Goal: Task Accomplishment & Management: Use online tool/utility

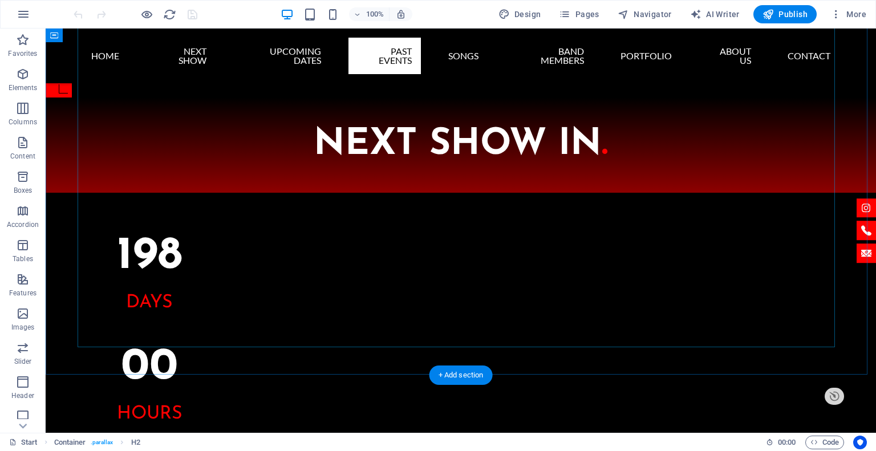
scroll to position [845, 0]
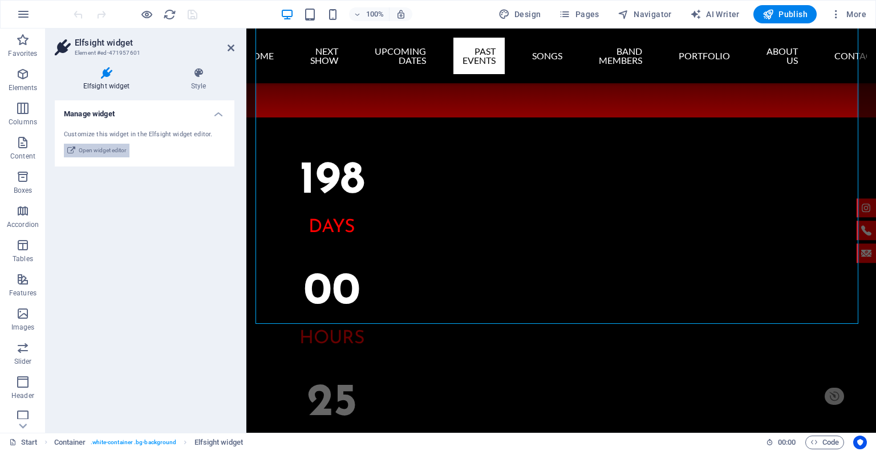
click at [103, 148] on span "Open widget editor" at bounding box center [102, 151] width 47 height 14
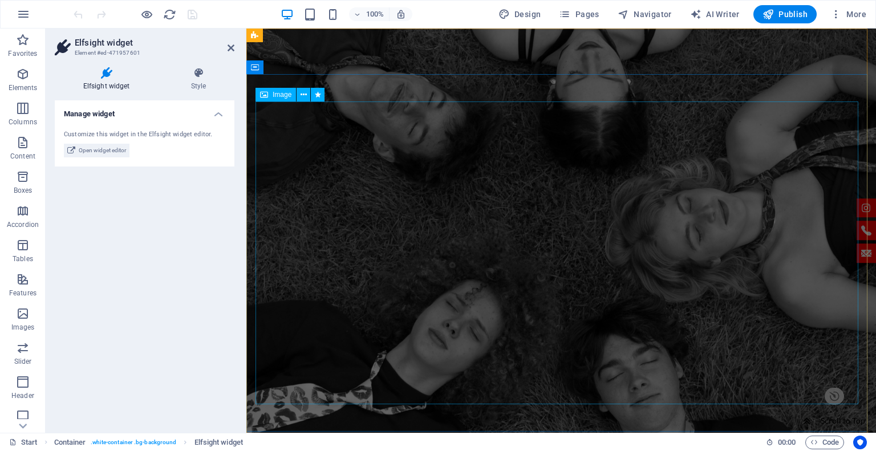
scroll to position [0, 0]
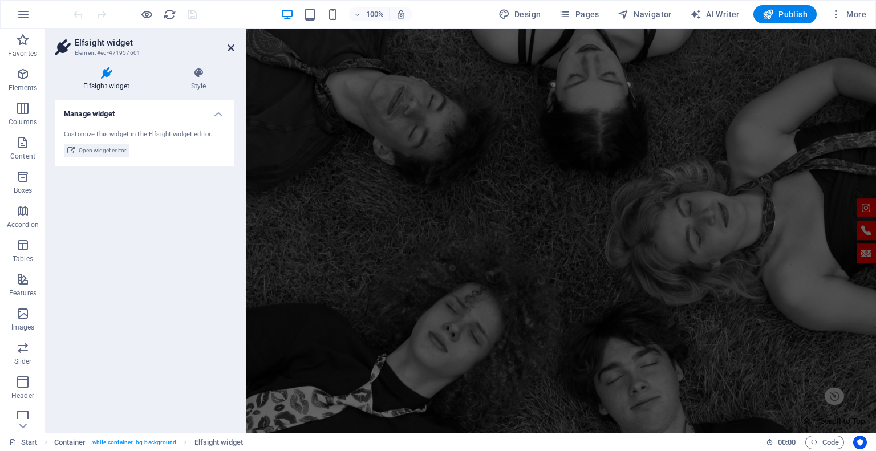
click at [232, 45] on icon at bounding box center [231, 47] width 7 height 9
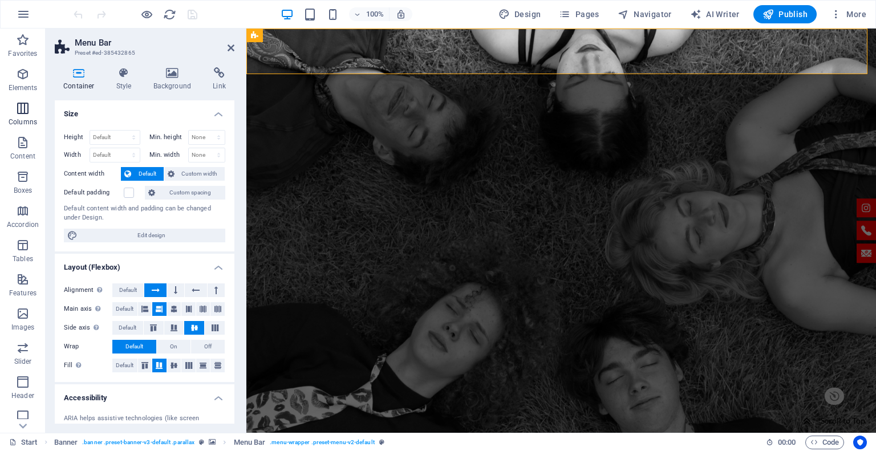
click at [27, 120] on p "Columns" at bounding box center [23, 121] width 29 height 9
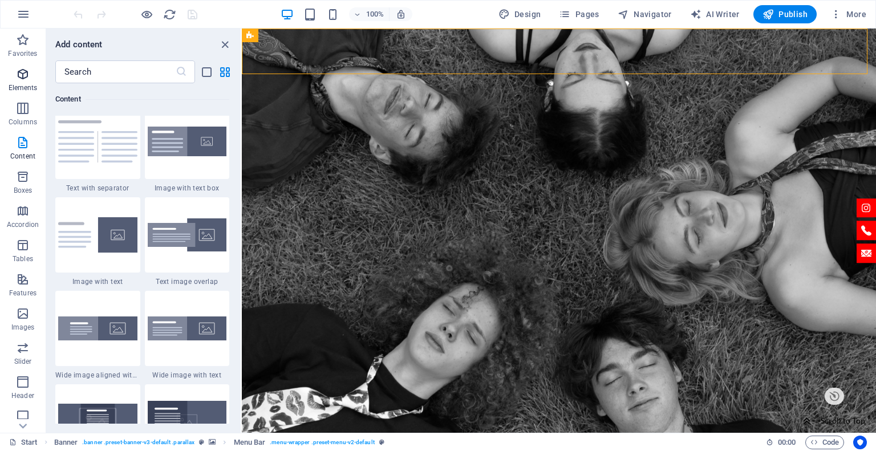
click at [26, 79] on icon "button" at bounding box center [23, 74] width 14 height 14
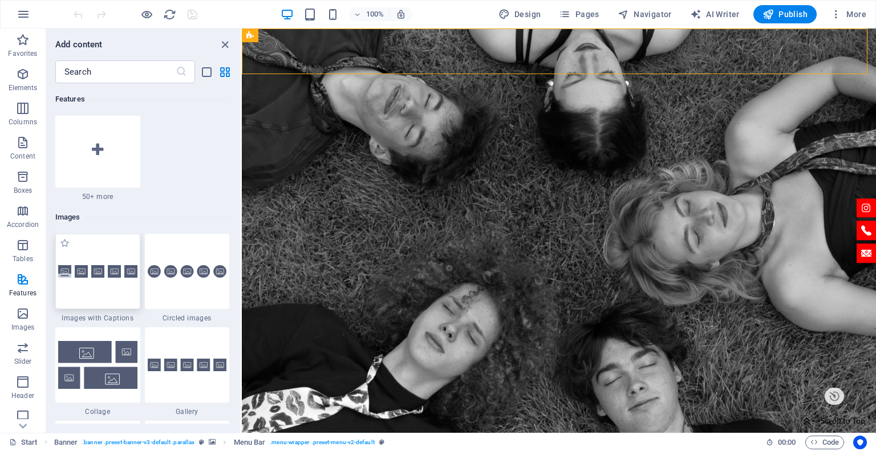
scroll to position [5596, 0]
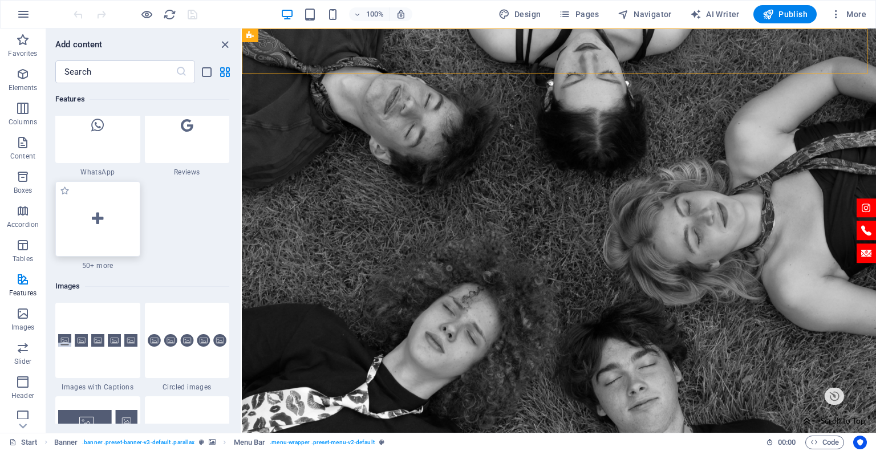
click at [104, 216] on div at bounding box center [97, 218] width 85 height 75
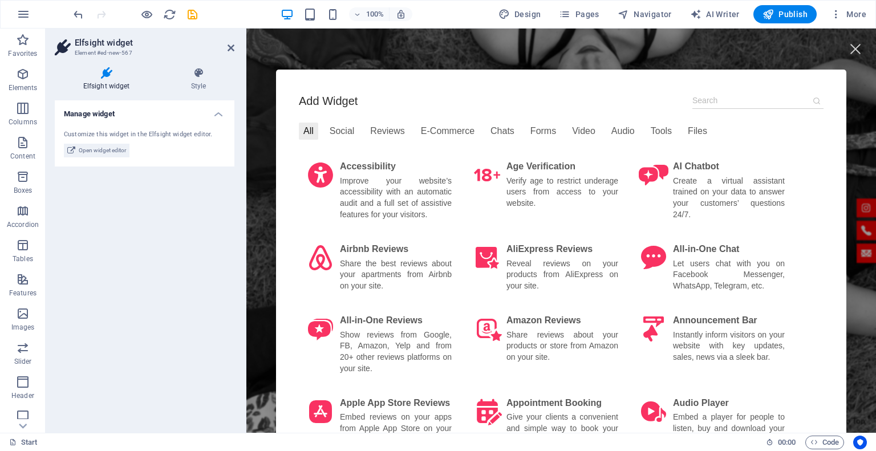
click at [724, 98] on input at bounding box center [757, 100] width 131 height 17
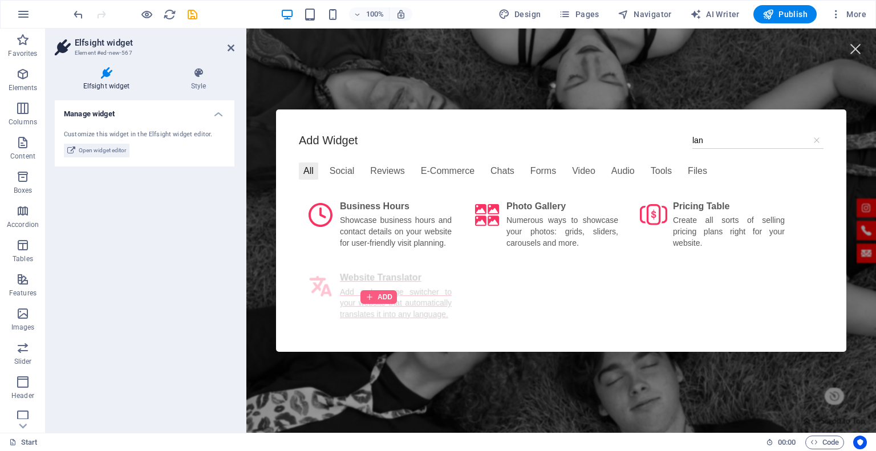
type input "lan"
click at [368, 296] on div at bounding box center [378, 297] width 37 height 14
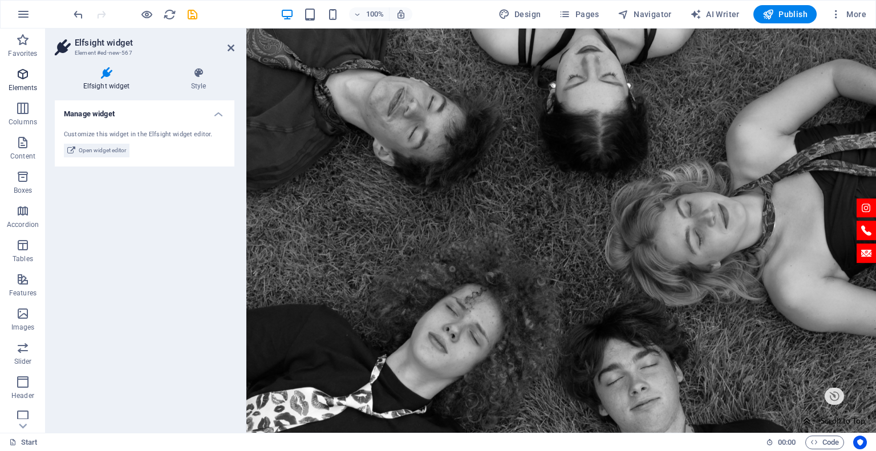
click at [25, 83] on span "Elements" at bounding box center [23, 80] width 46 height 27
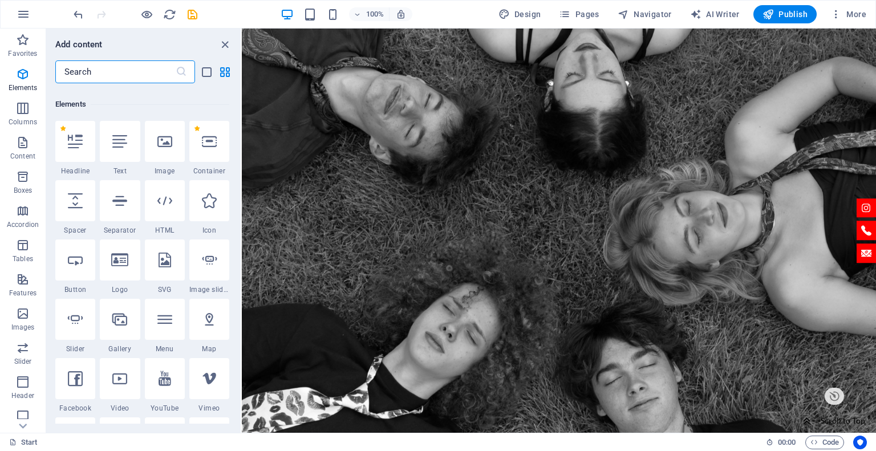
scroll to position [121, 0]
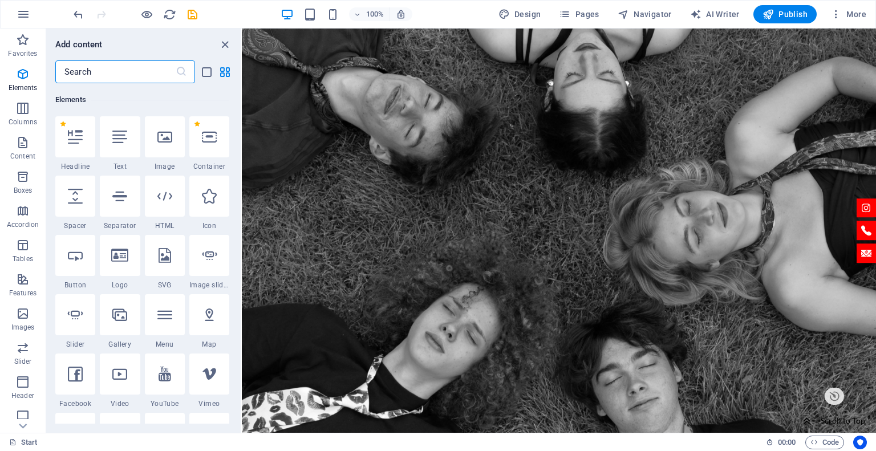
click at [93, 80] on input "text" at bounding box center [115, 71] width 120 height 23
click at [167, 199] on icon at bounding box center [164, 196] width 15 height 15
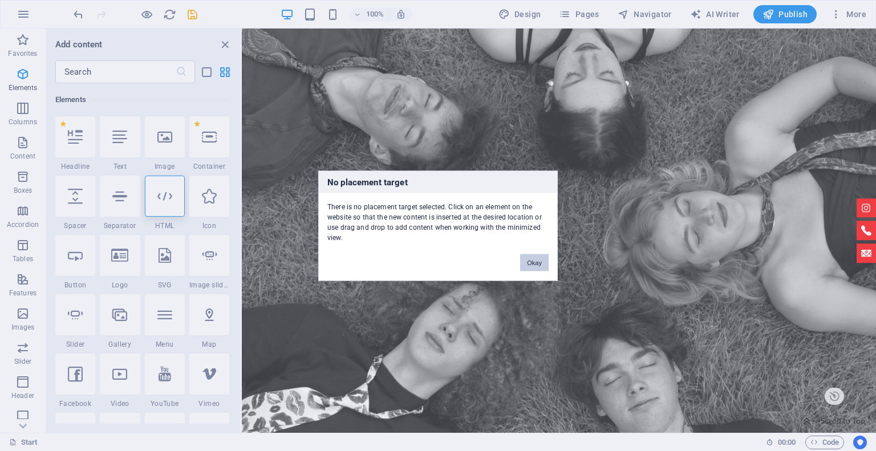
click at [530, 263] on button "Okay" at bounding box center [534, 262] width 29 height 17
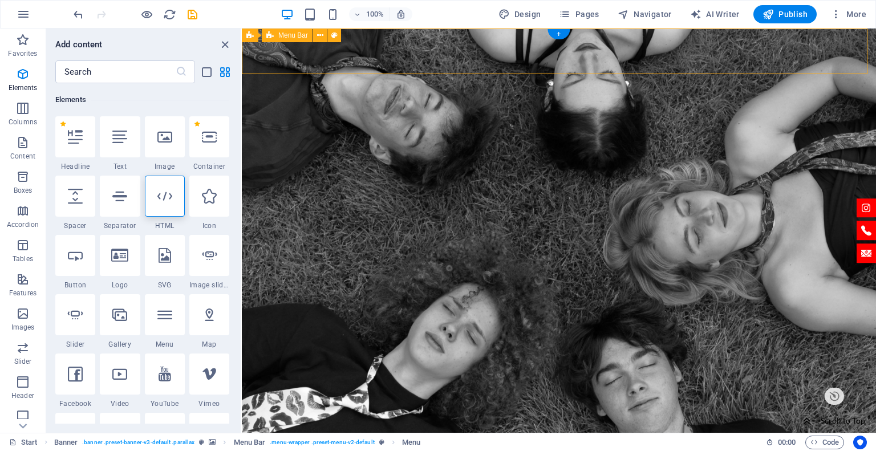
click at [162, 194] on icon at bounding box center [164, 196] width 15 height 15
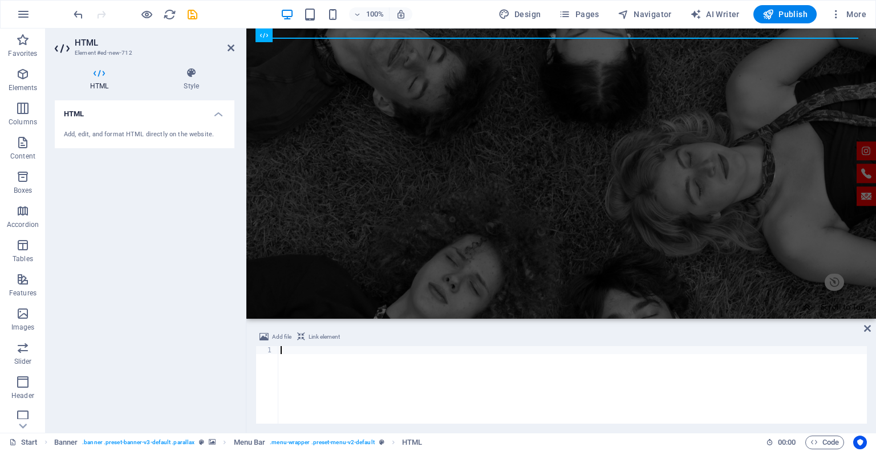
type textarea "<div class="elfsight-app-a2d36a9c-3fb3-4d23-9371-7bd4df44f1b6" data-elfsight-ap…"
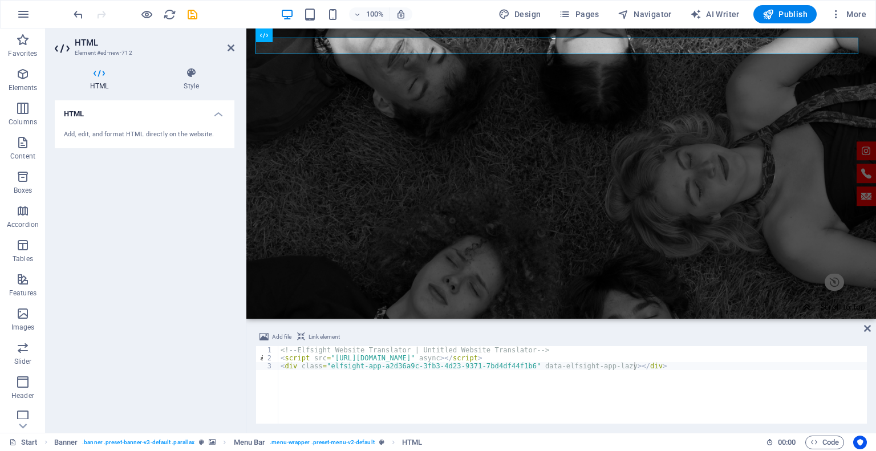
click at [183, 228] on div "HTML Add, edit, and format HTML directly on the website." at bounding box center [145, 261] width 180 height 323
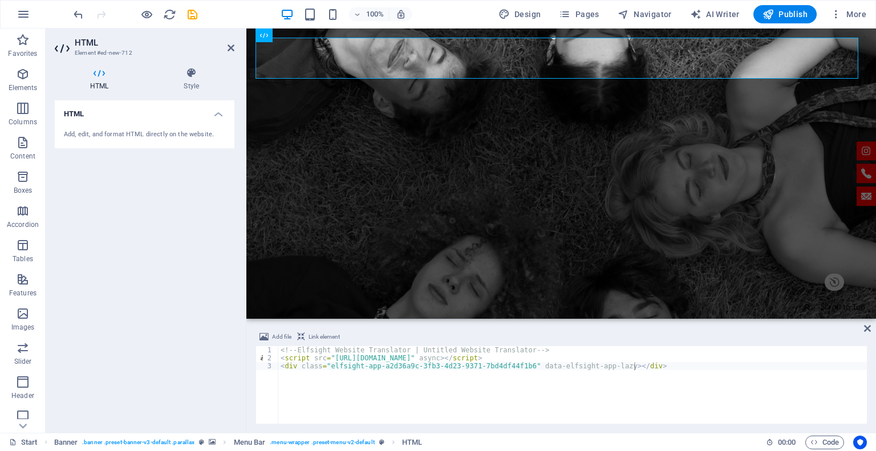
click at [670, 367] on div "<!-- Elfsight Website Translator | Untitled Website Translator --> < script src…" at bounding box center [572, 393] width 589 height 94
click at [230, 48] on icon at bounding box center [231, 47] width 7 height 9
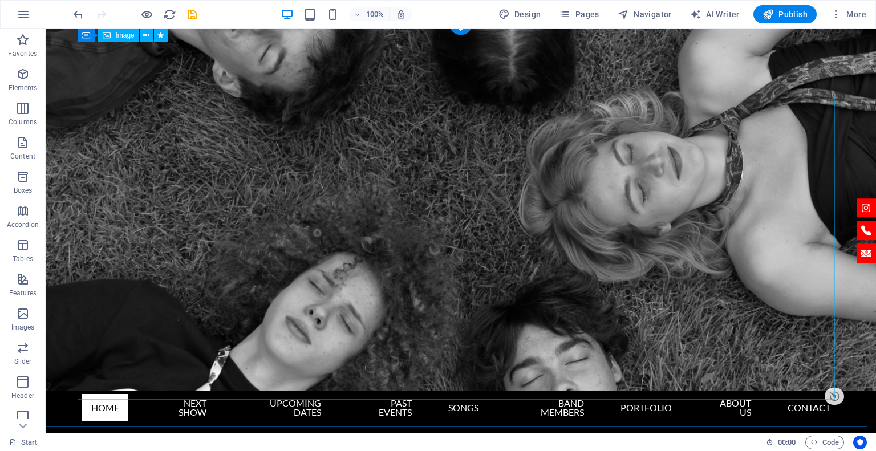
scroll to position [0, 0]
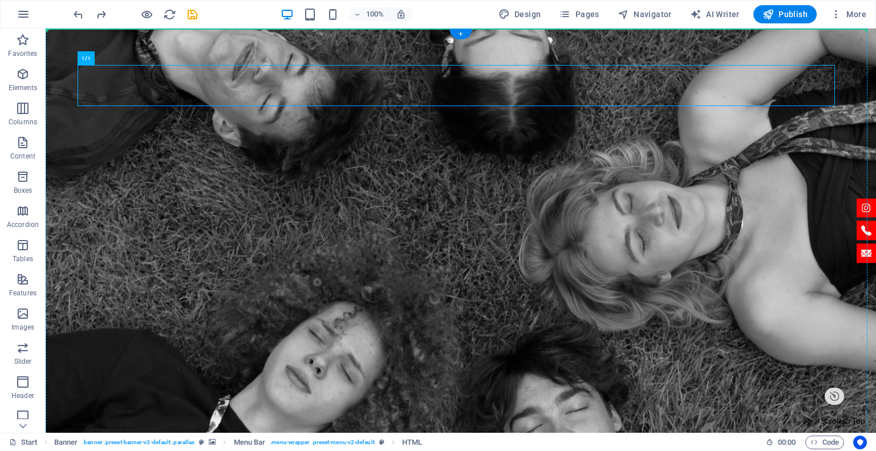
drag, startPoint x: 134, startPoint y: 72, endPoint x: 765, endPoint y: 111, distance: 632.0
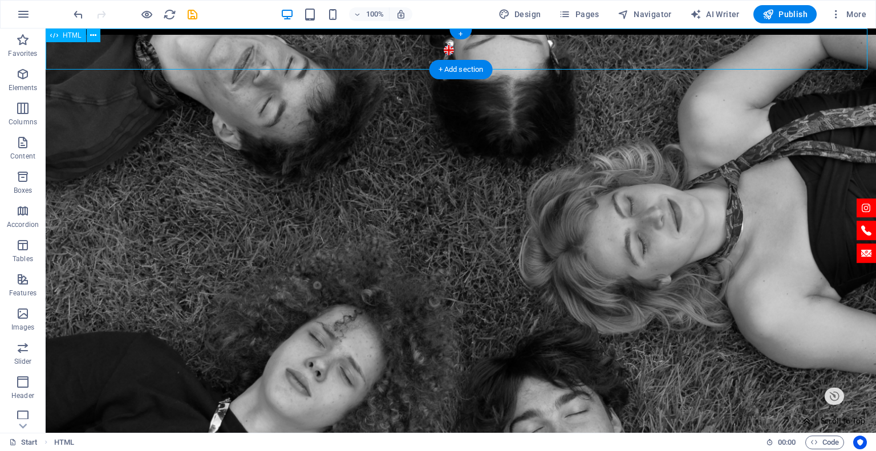
click at [432, 48] on div "EN Free Website Translator Widget Panel only seen by widget owner Edit widget V…" at bounding box center [461, 49] width 830 height 41
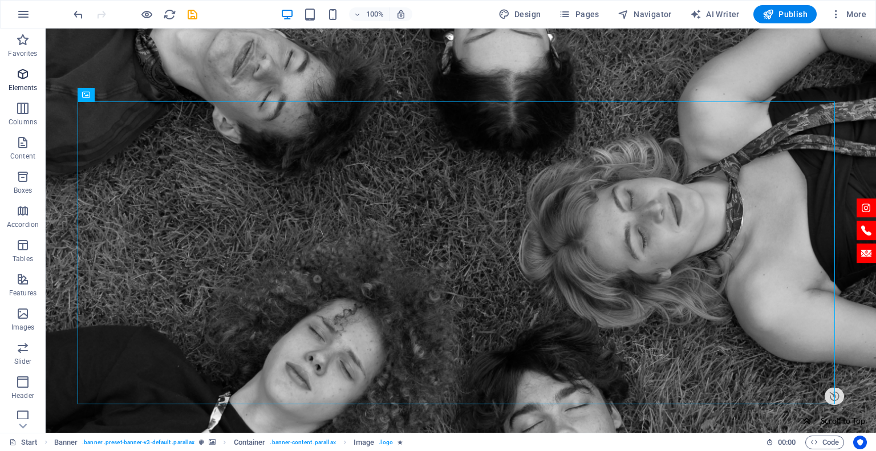
click at [30, 87] on p "Elements" at bounding box center [23, 87] width 29 height 9
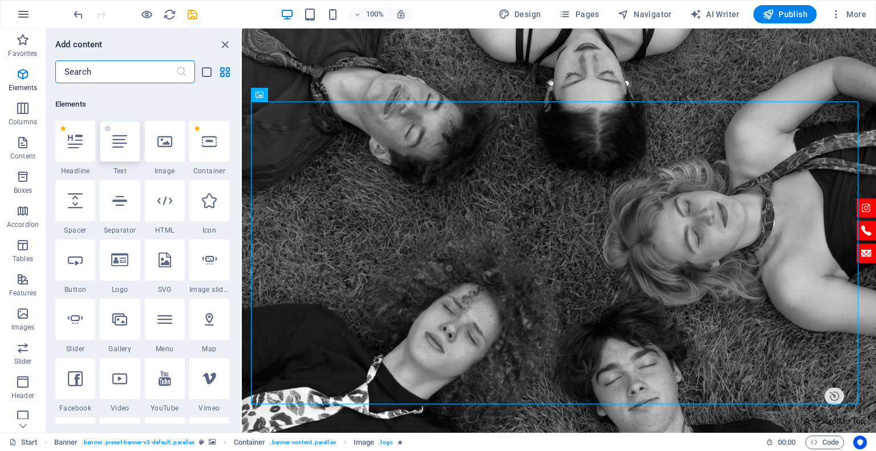
scroll to position [121, 0]
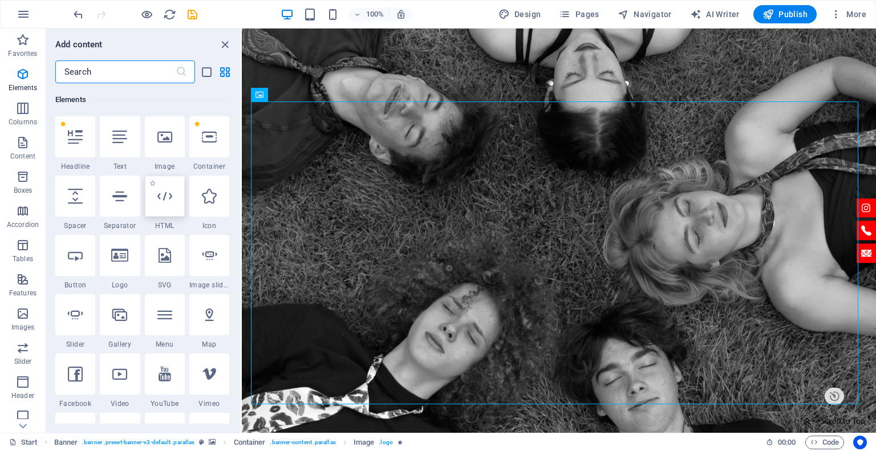
click at [156, 195] on div at bounding box center [165, 196] width 40 height 41
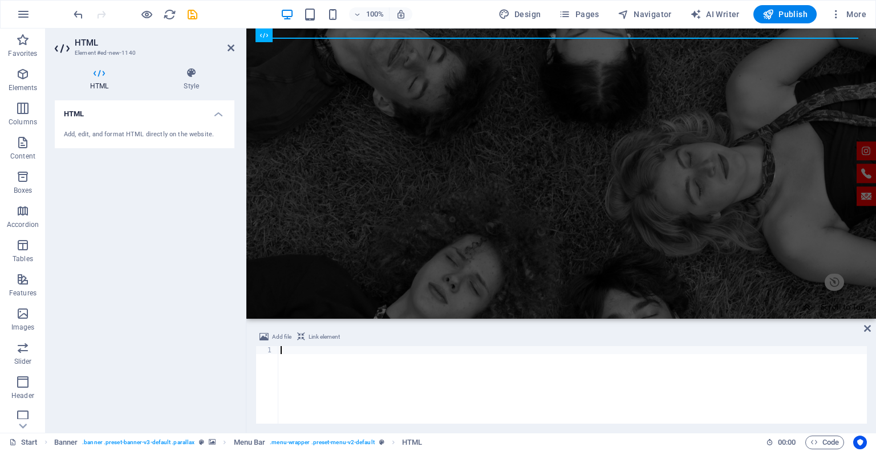
type textarea "<div class="elfsight-app-a2d36a9c-3fb3-4d23-9371-7bd4df44f1b6" data-elfsight-ap…"
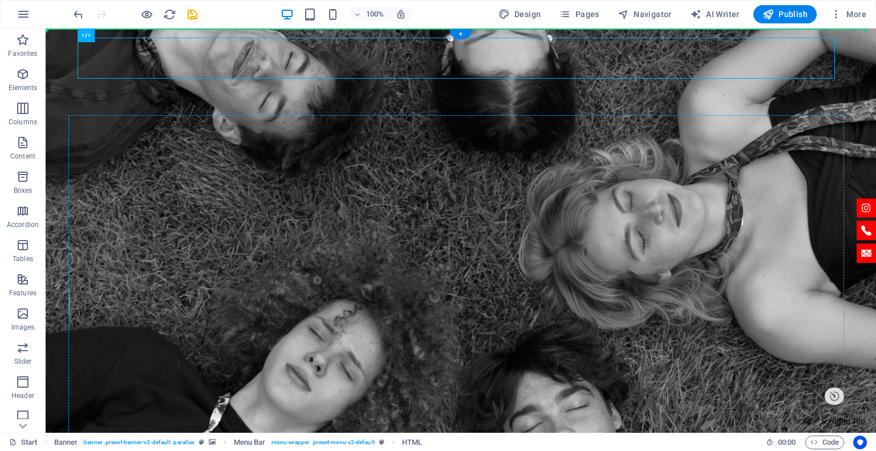
drag, startPoint x: 384, startPoint y: 52, endPoint x: 627, endPoint y: 205, distance: 287.5
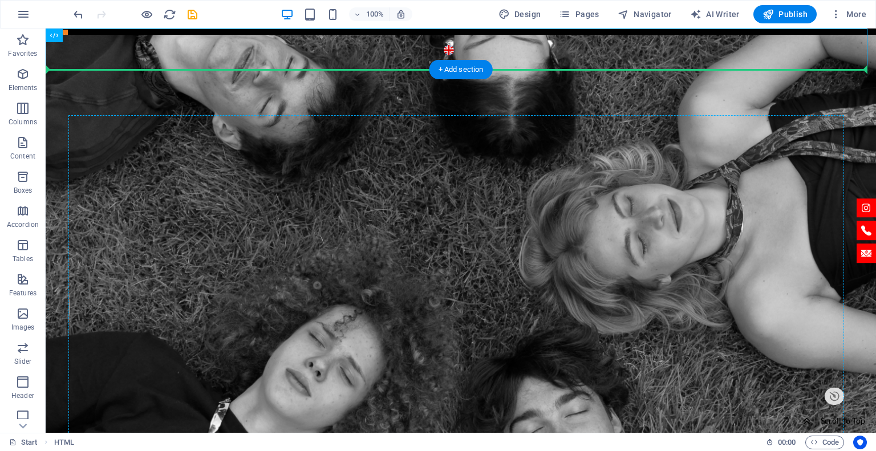
drag, startPoint x: 421, startPoint y: 47, endPoint x: 574, endPoint y: 175, distance: 199.6
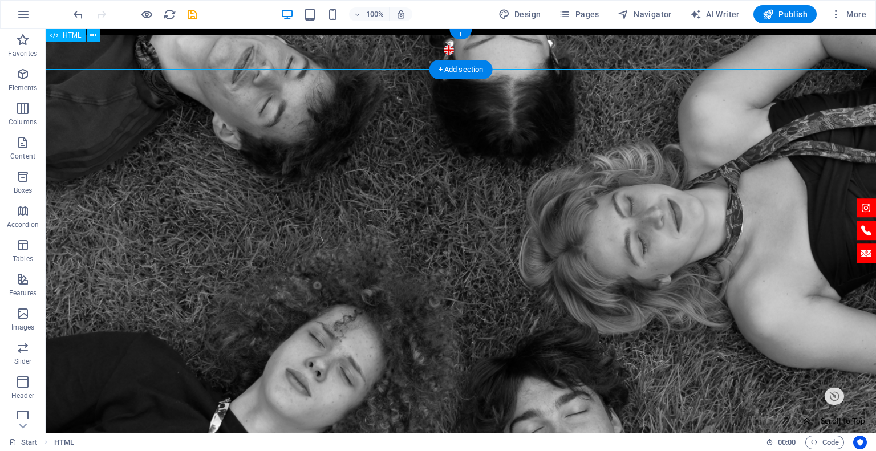
click at [399, 43] on div "EN Free Website Translator Widget Panel only seen by widget owner Edit widget V…" at bounding box center [461, 49] width 830 height 41
drag, startPoint x: 420, startPoint y: 46, endPoint x: 432, endPoint y: 50, distance: 12.6
click at [422, 47] on div "EN Free Website Translator Widget Panel only seen by widget owner Edit widget V…" at bounding box center [461, 49] width 830 height 41
click at [447, 52] on div "EN" at bounding box center [461, 50] width 35 height 10
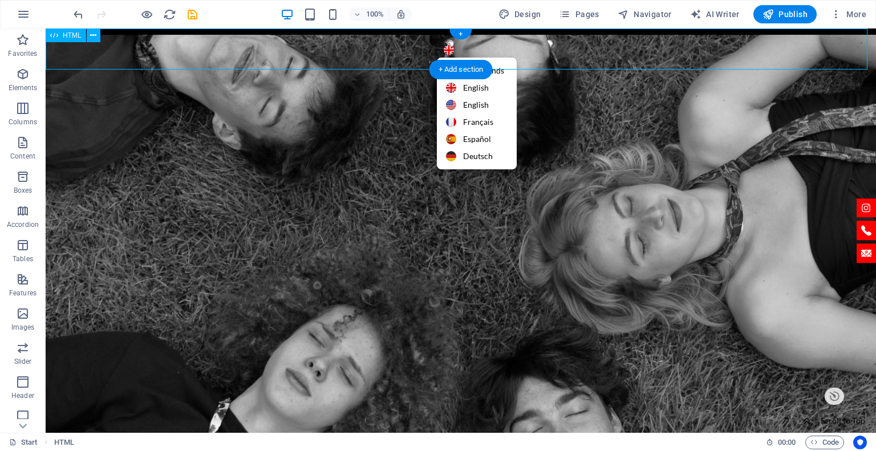
click at [444, 48] on div "EN" at bounding box center [461, 50] width 35 height 10
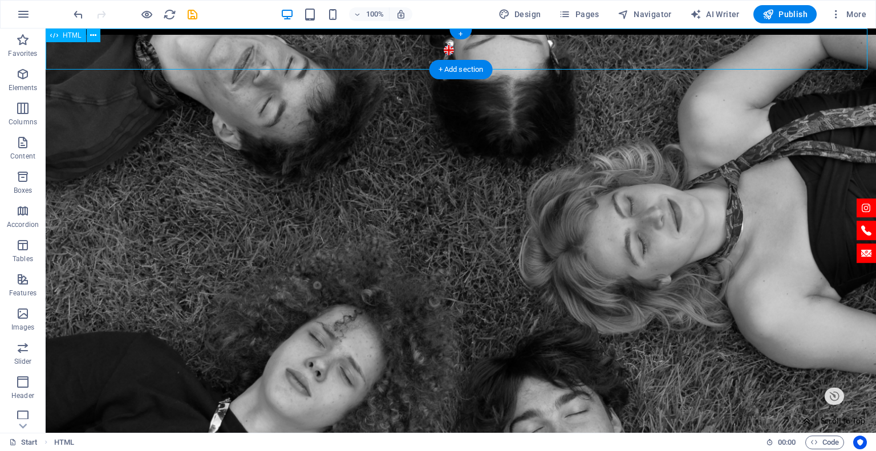
click at [376, 46] on div "EN Free Website Translator Widget Panel only seen by widget owner Edit widget V…" at bounding box center [461, 49] width 830 height 41
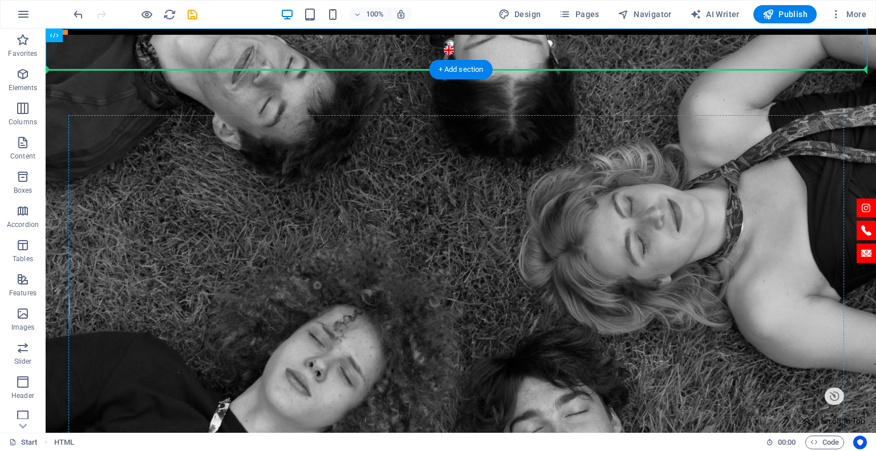
drag, startPoint x: 100, startPoint y: 66, endPoint x: 453, endPoint y: 160, distance: 365.4
drag, startPoint x: 110, startPoint y: 67, endPoint x: 64, endPoint y: 165, distance: 107.9
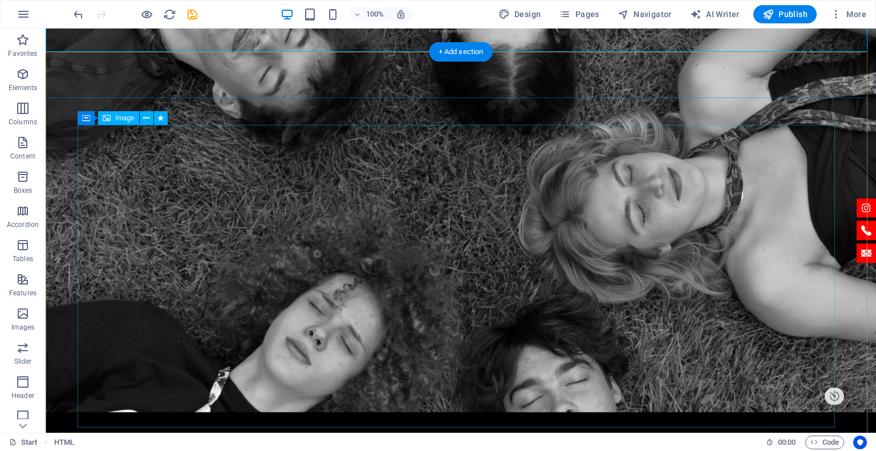
scroll to position [0, 0]
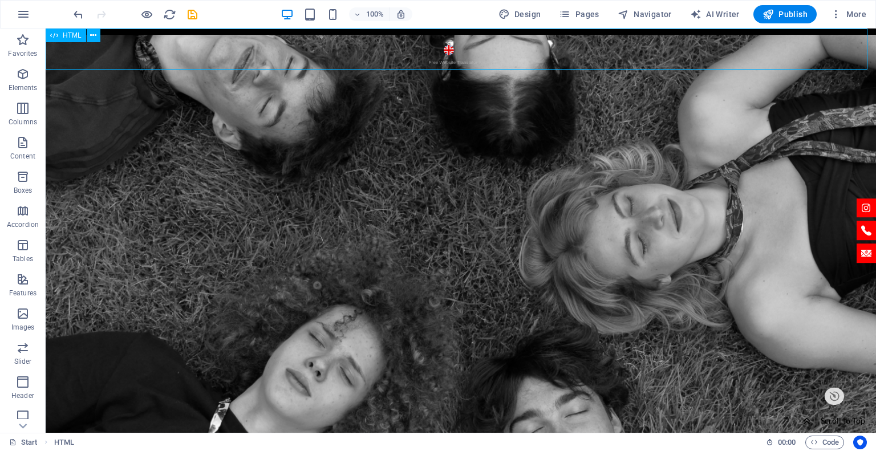
click at [64, 34] on span "HTML" at bounding box center [72, 35] width 19 height 7
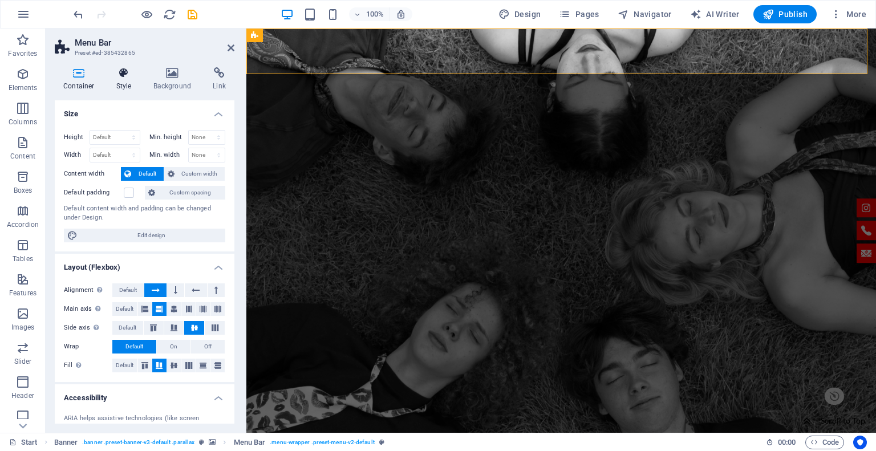
click at [122, 84] on h4 "Style" at bounding box center [126, 79] width 37 height 24
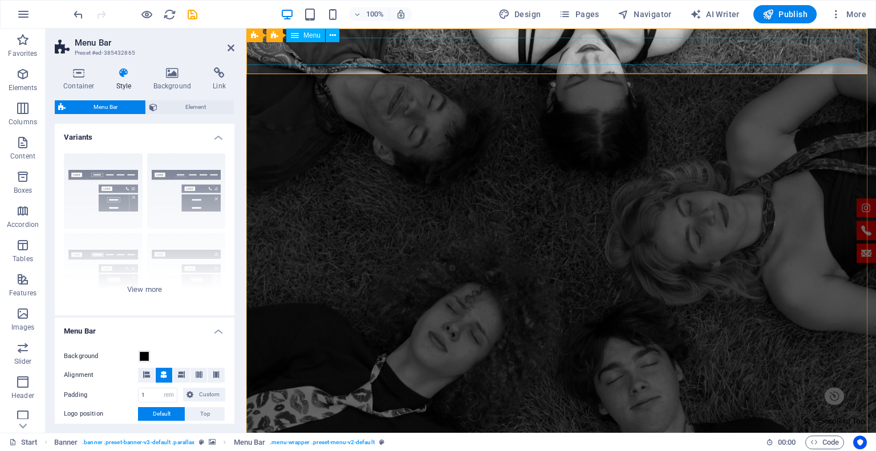
click at [291, 38] on icon at bounding box center [295, 36] width 8 height 14
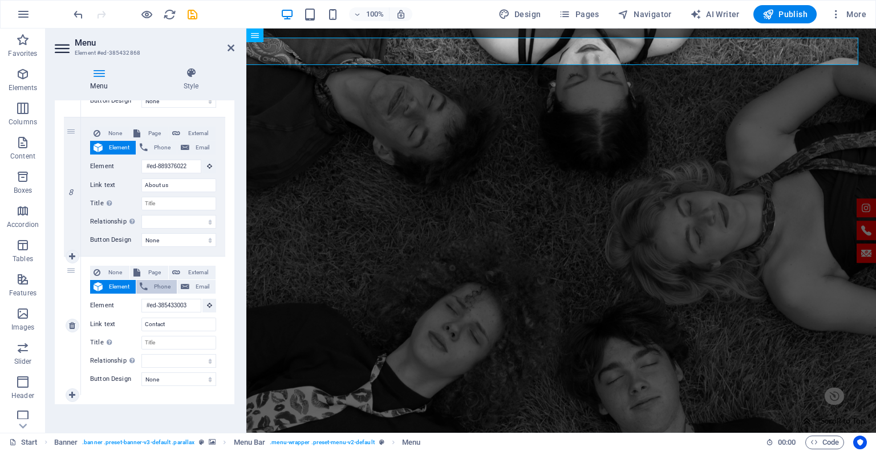
scroll to position [1068, 0]
click at [71, 395] on icon at bounding box center [72, 393] width 6 height 8
select select
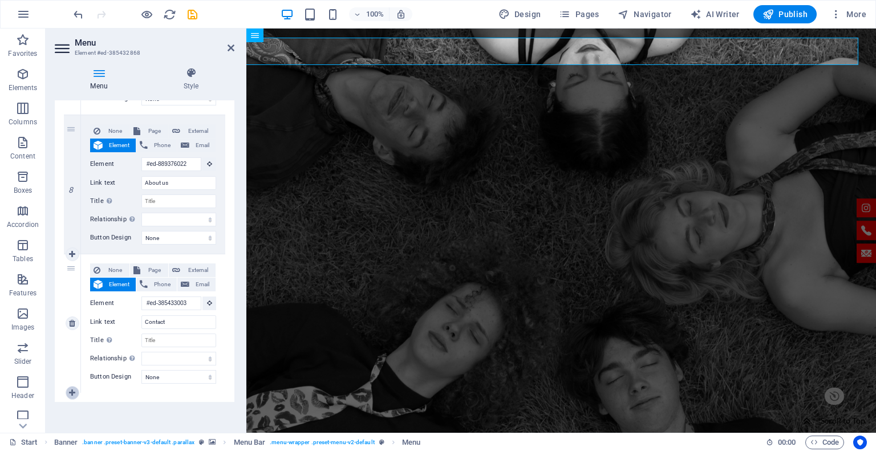
select select
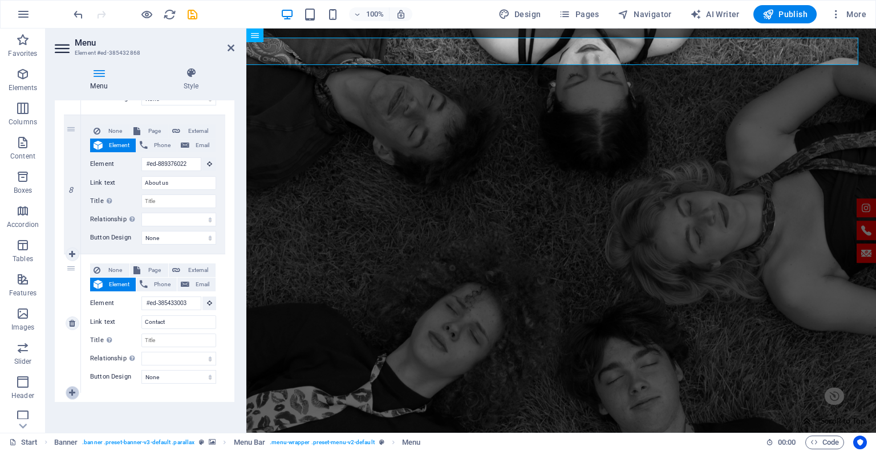
select select
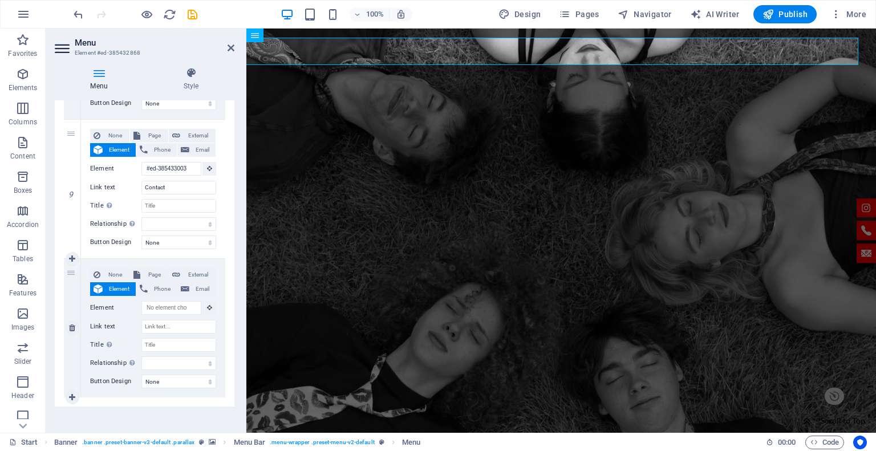
scroll to position [1207, 0]
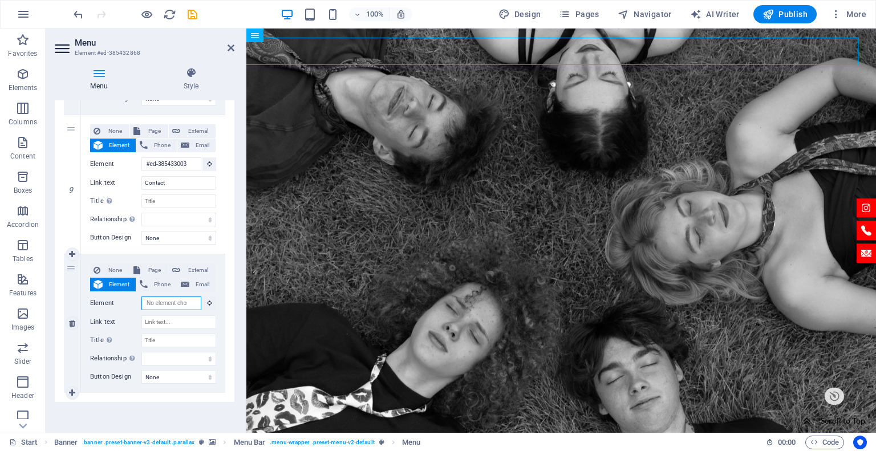
click at [154, 301] on input "Element" at bounding box center [171, 304] width 60 height 14
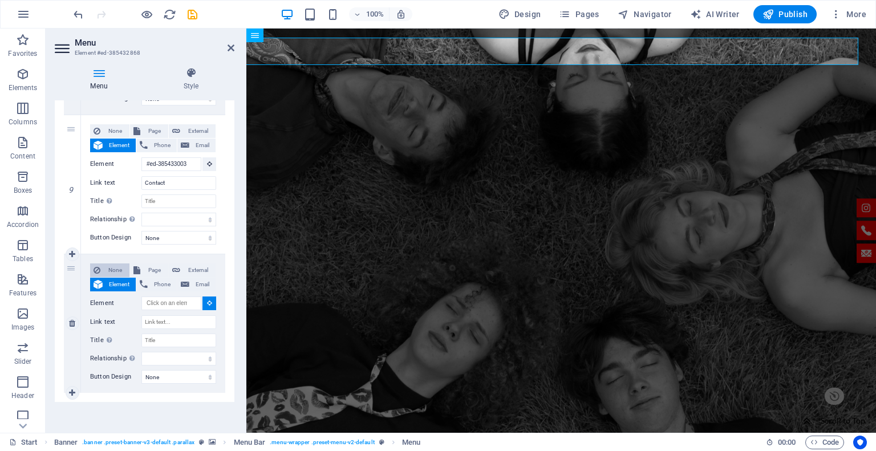
click at [105, 267] on span "None" at bounding box center [115, 270] width 22 height 14
select select
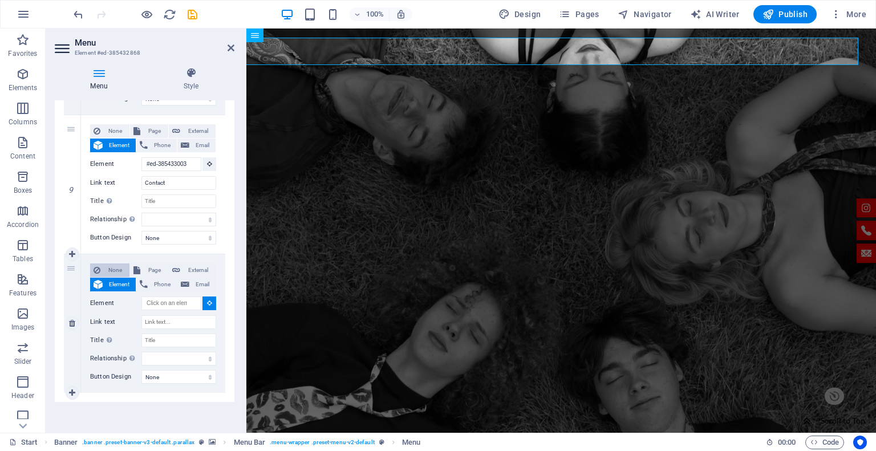
select select
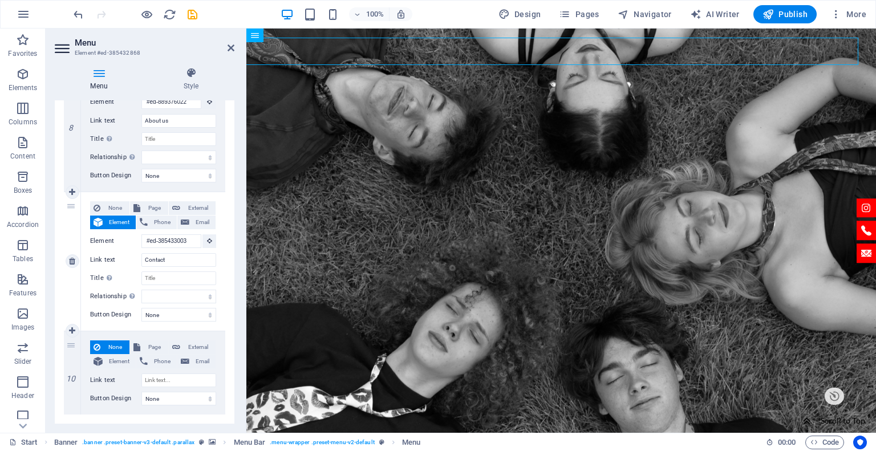
scroll to position [1128, 0]
click at [164, 382] on input "Link text" at bounding box center [178, 382] width 75 height 14
click at [157, 385] on input "Link text" at bounding box center [178, 382] width 75 height 14
click at [176, 348] on icon at bounding box center [176, 349] width 8 height 14
select select
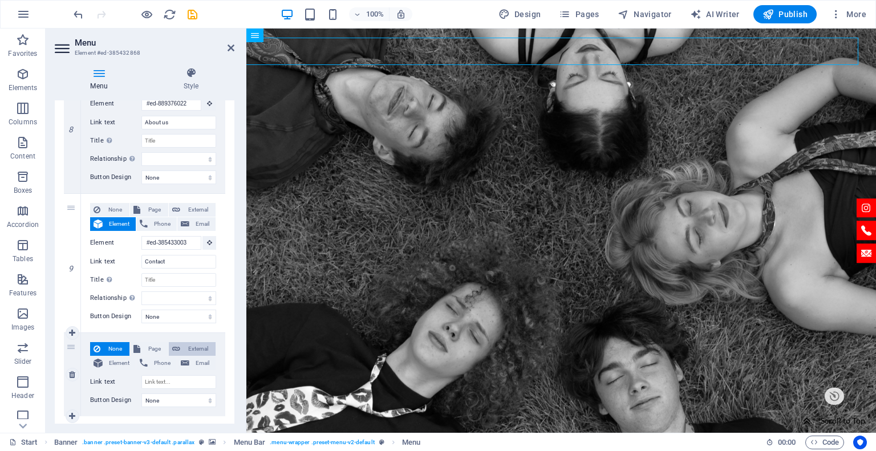
select select
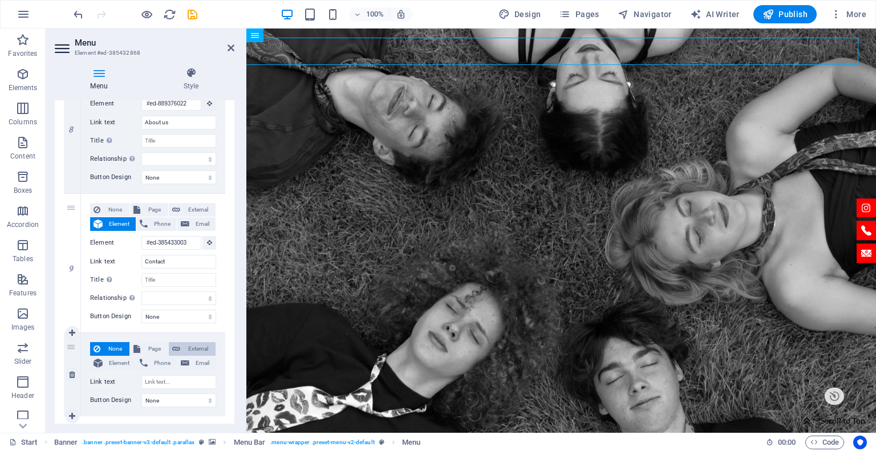
select select
select select "blank"
select select
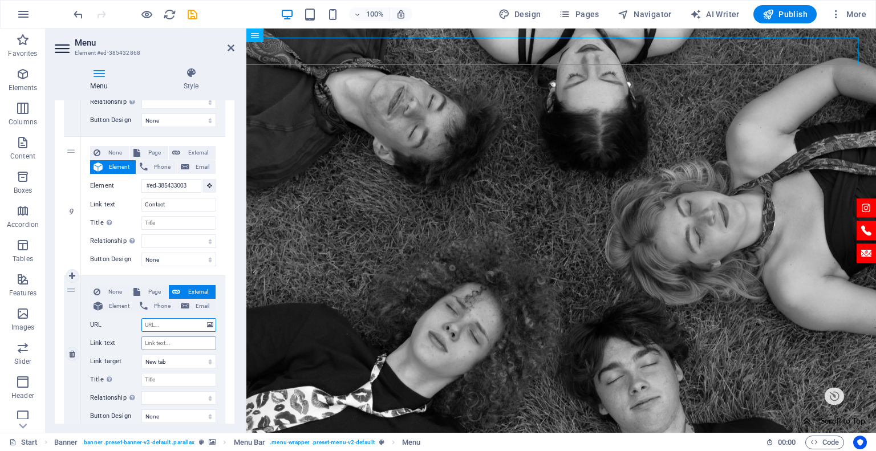
scroll to position [1224, 0]
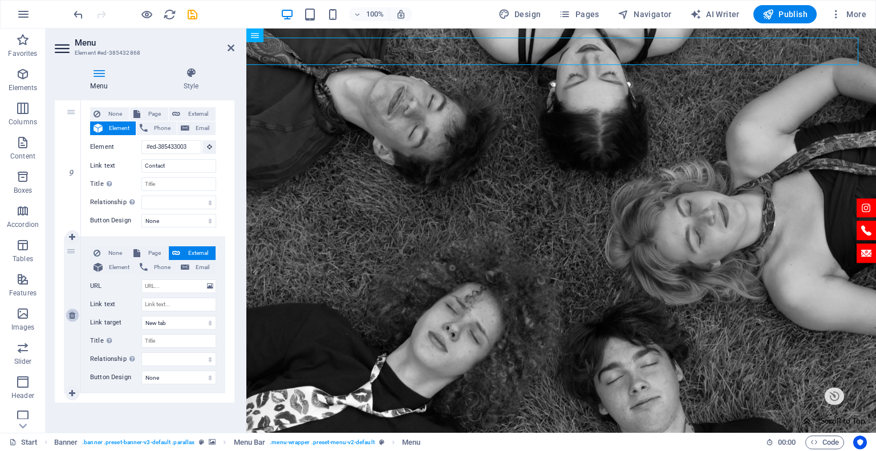
click at [74, 316] on icon at bounding box center [72, 315] width 6 height 8
select select
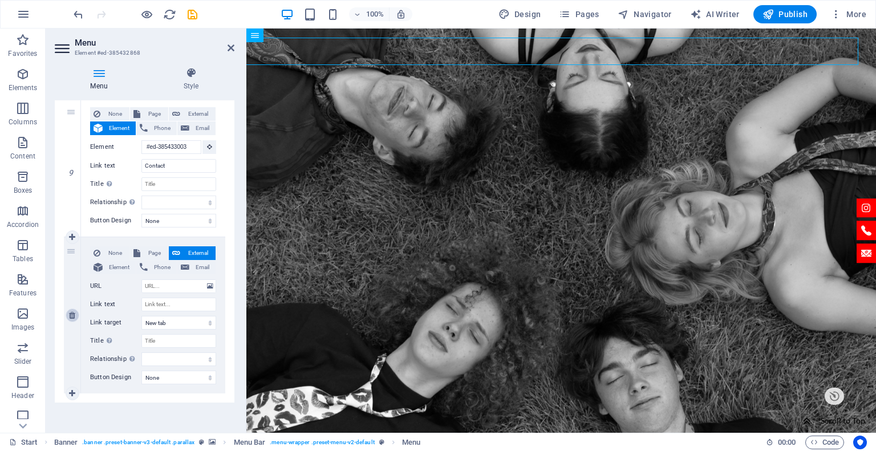
select select
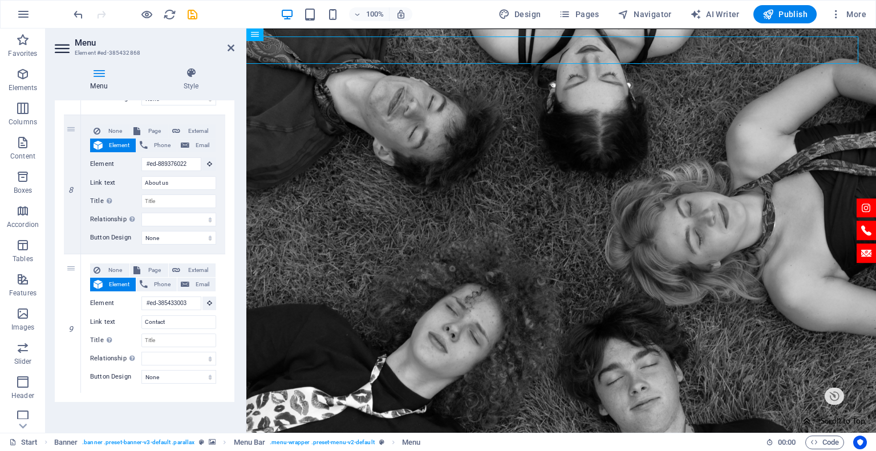
scroll to position [0, 0]
click at [225, 47] on h2 "Menu" at bounding box center [155, 43] width 160 height 10
click at [230, 47] on icon at bounding box center [231, 47] width 7 height 9
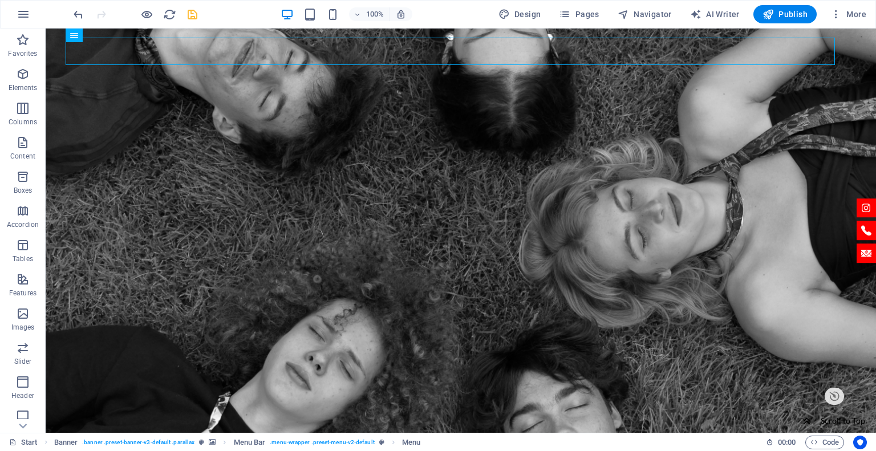
click at [193, 14] on icon "save" at bounding box center [192, 14] width 13 height 13
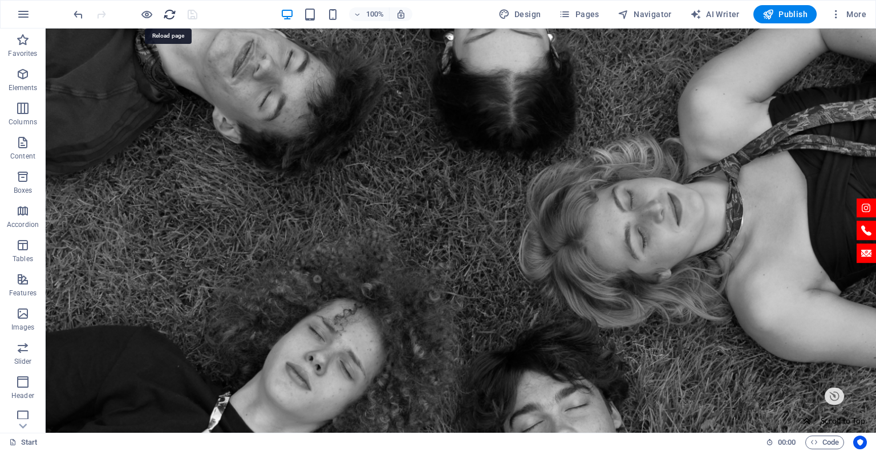
click at [167, 13] on icon "reload" at bounding box center [169, 14] width 13 height 13
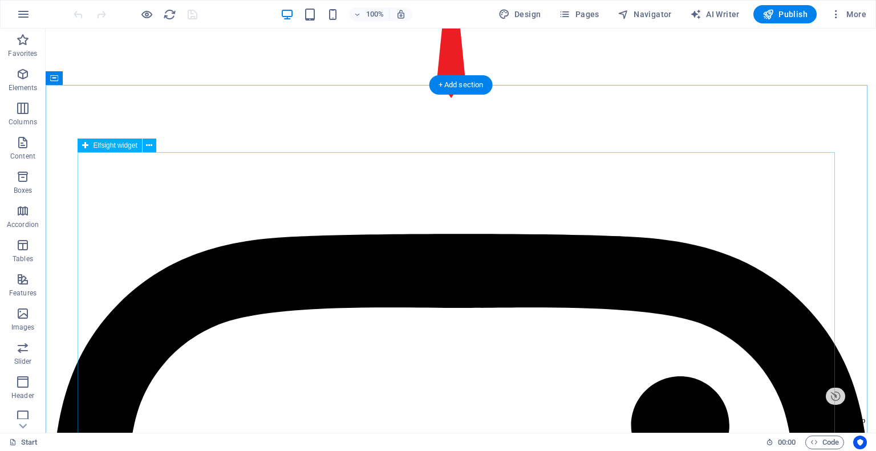
scroll to position [594, 0]
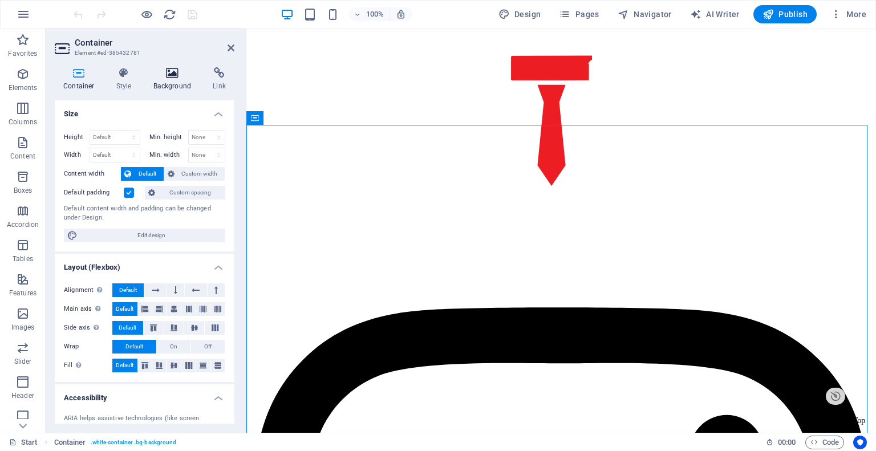
click at [164, 76] on icon at bounding box center [172, 72] width 55 height 11
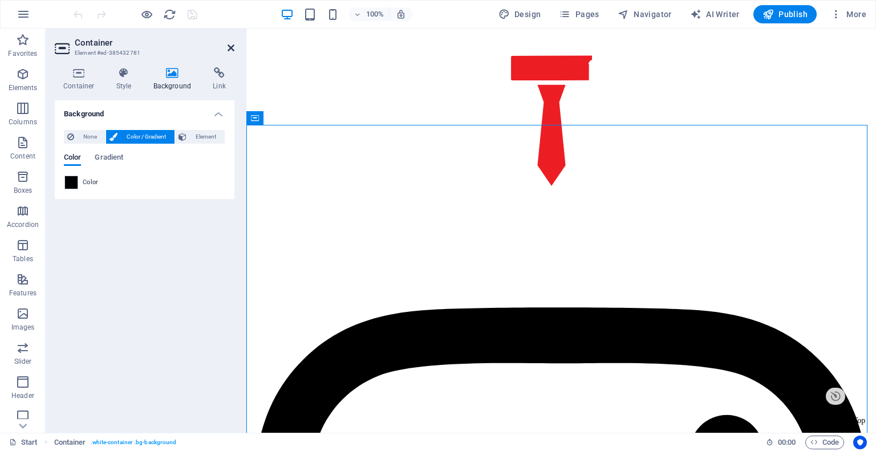
click at [229, 47] on icon at bounding box center [231, 47] width 7 height 9
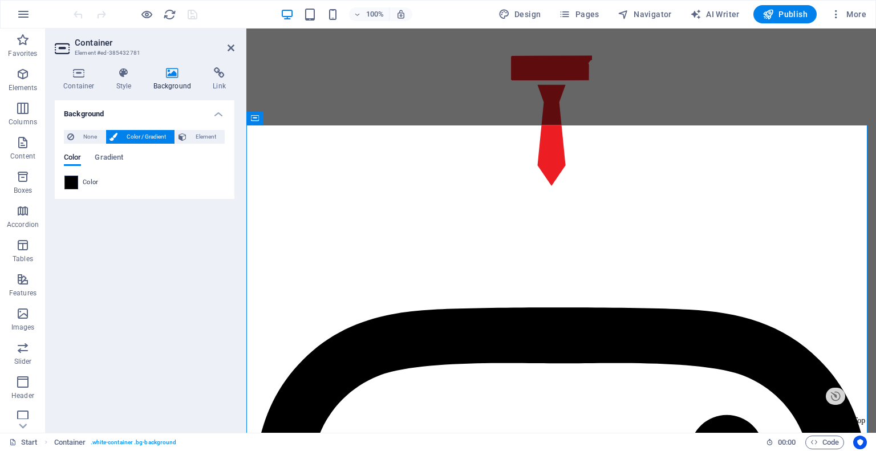
click at [73, 182] on span at bounding box center [71, 182] width 13 height 13
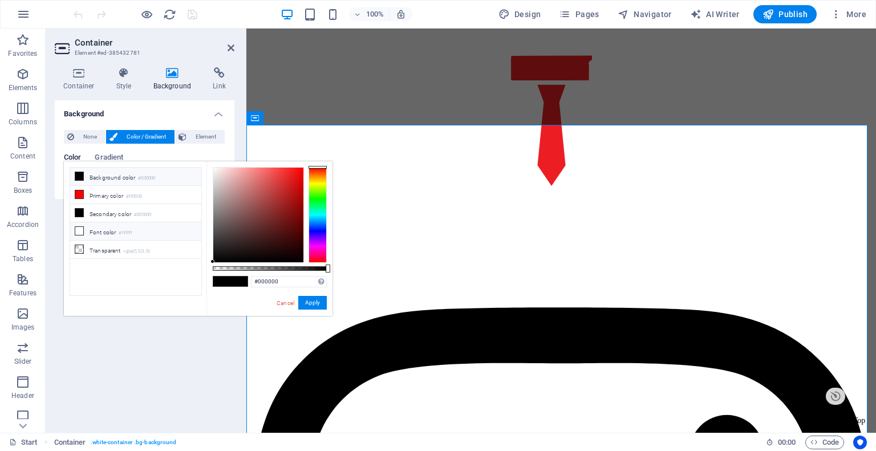
click at [90, 228] on li "Font color #ffffff" at bounding box center [135, 231] width 131 height 18
click at [90, 173] on li "Background color #000000" at bounding box center [135, 177] width 131 height 18
type input "#000000"
click at [189, 135] on button "Element" at bounding box center [200, 137] width 50 height 14
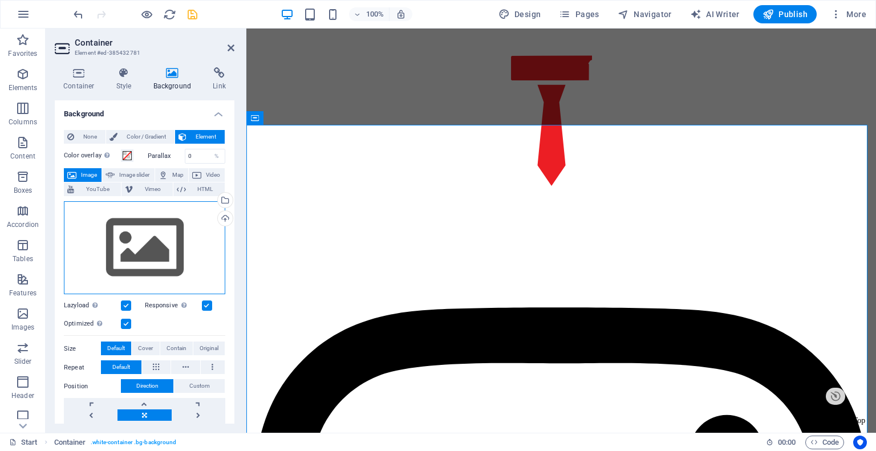
click at [127, 225] on div "Drag files here, click to choose files or select files from Files or our free s…" at bounding box center [144, 248] width 161 height 94
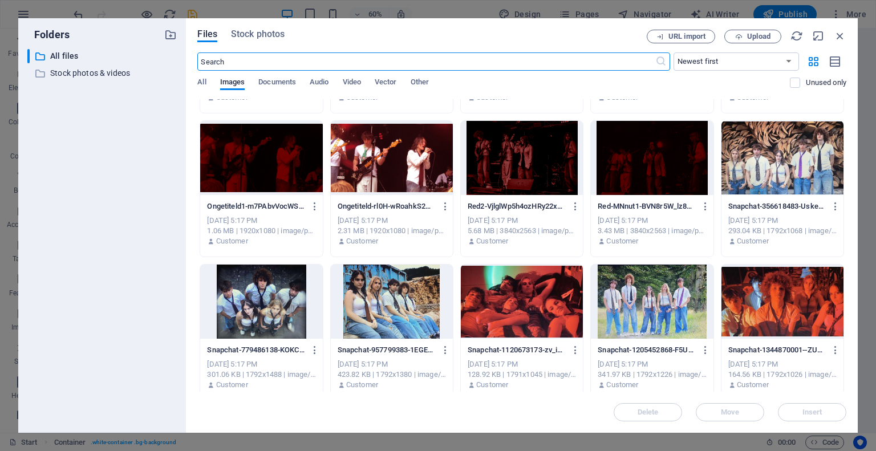
scroll to position [1703, 0]
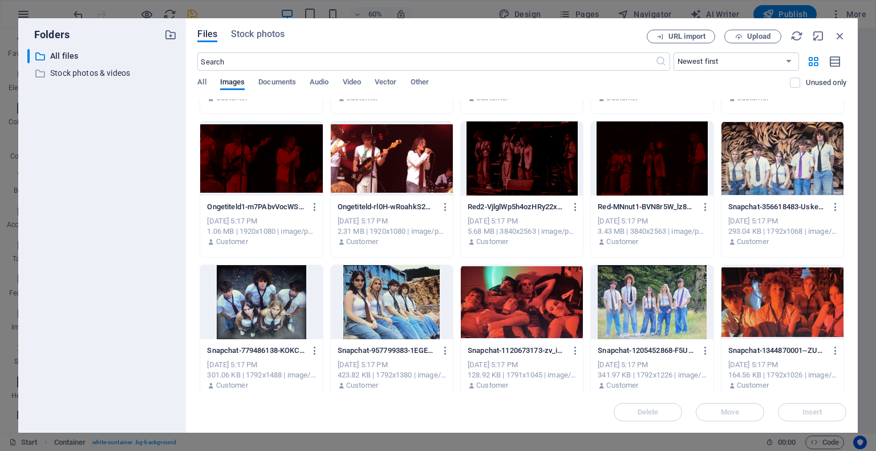
click at [508, 157] on div at bounding box center [522, 158] width 122 height 74
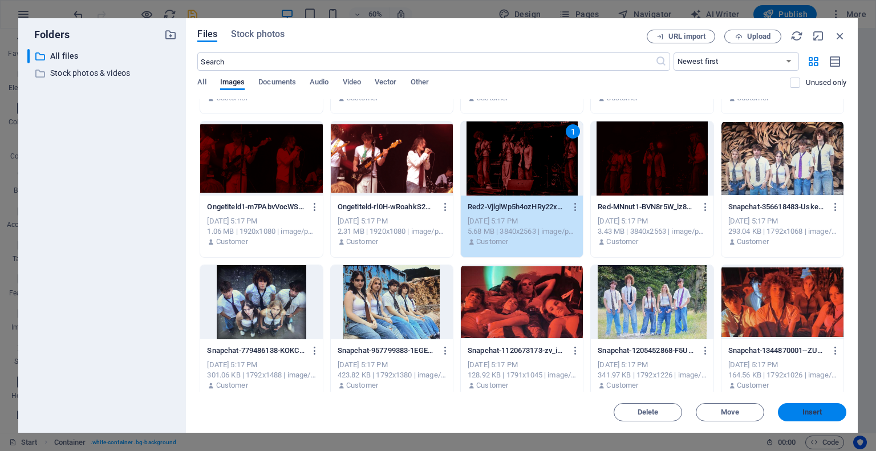
click at [794, 412] on span "Insert" at bounding box center [811, 412] width 59 height 7
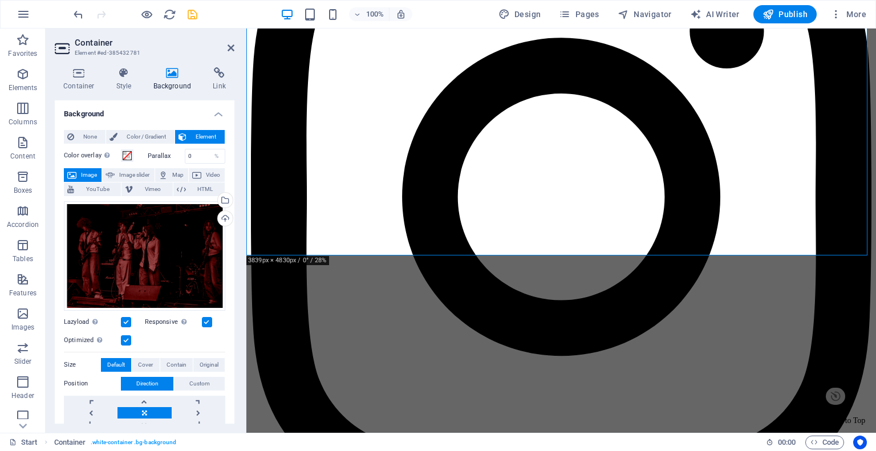
scroll to position [1256, 0]
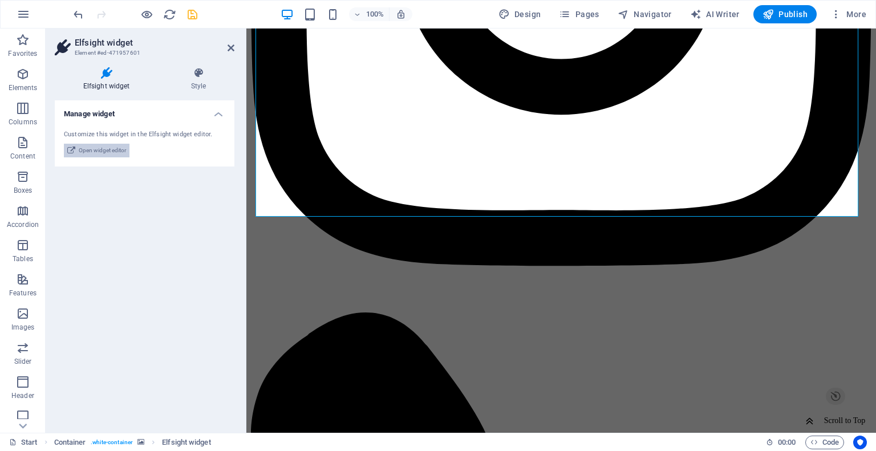
click at [108, 147] on span "Open widget editor" at bounding box center [102, 151] width 47 height 14
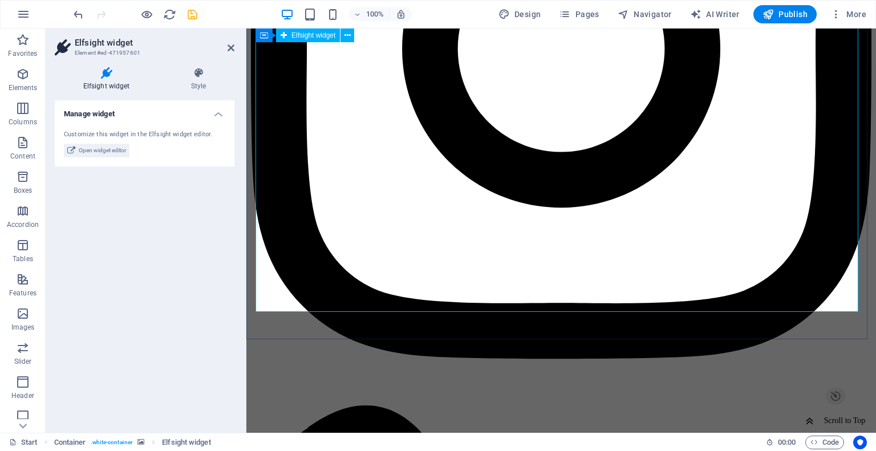
scroll to position [1163, 0]
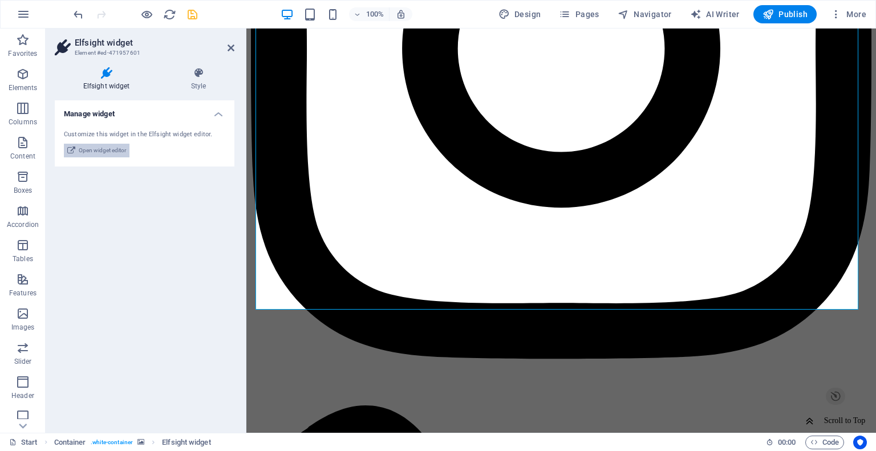
click at [92, 155] on span "Open widget editor" at bounding box center [102, 151] width 47 height 14
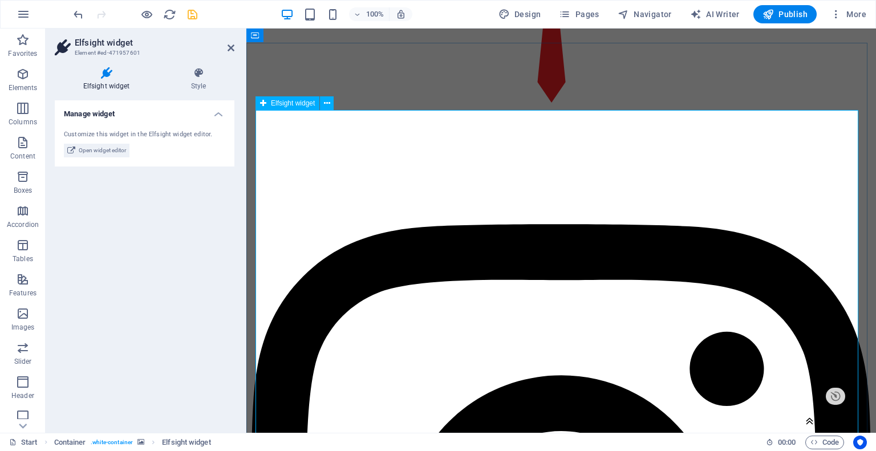
scroll to position [676, 0]
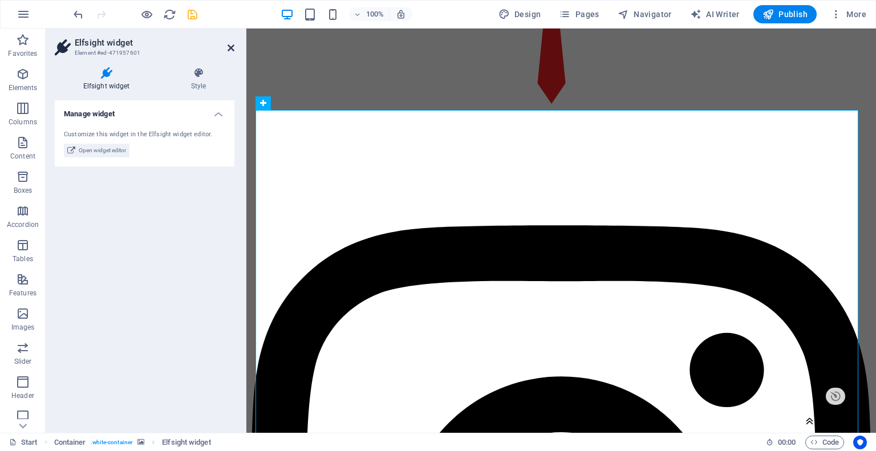
click at [229, 46] on icon at bounding box center [231, 47] width 7 height 9
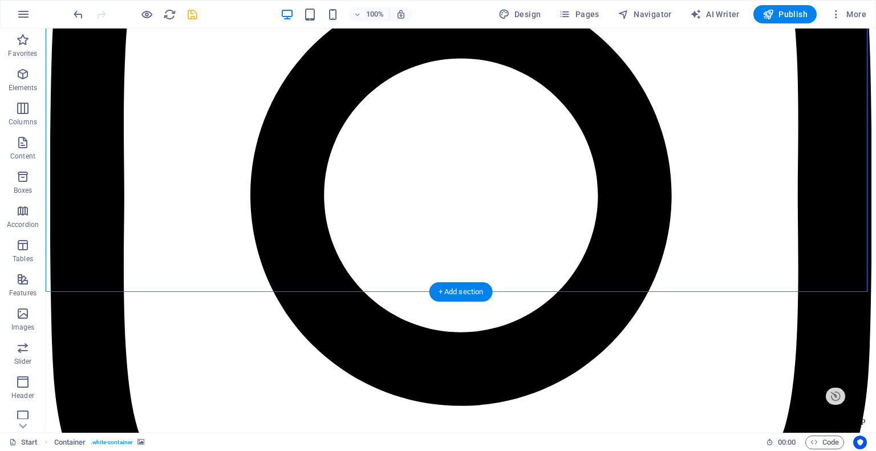
scroll to position [1159, 0]
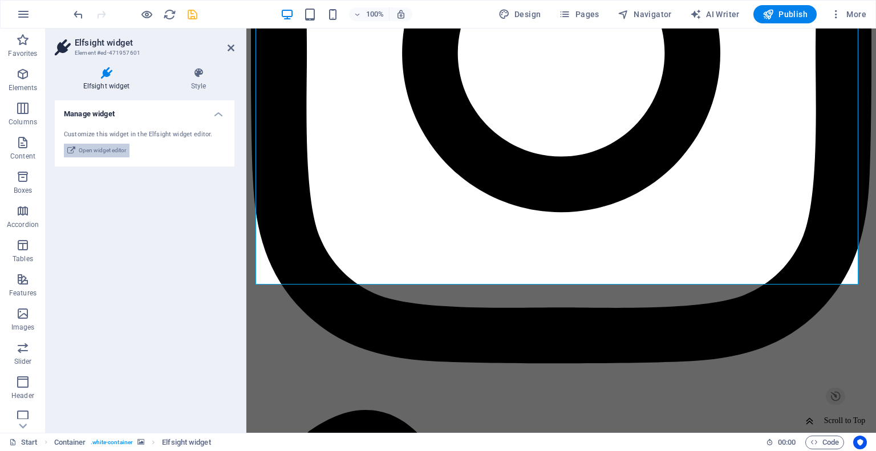
click at [83, 149] on span "Open widget editor" at bounding box center [102, 151] width 47 height 14
click at [90, 152] on span "Open widget editor" at bounding box center [102, 151] width 47 height 14
click at [125, 202] on div "Manage widget Customize this widget in the Elfsight widget editor. Open widget …" at bounding box center [145, 261] width 180 height 323
click at [123, 150] on span "Open widget editor" at bounding box center [102, 151] width 47 height 14
click at [82, 148] on span "Open widget editor" at bounding box center [102, 151] width 47 height 14
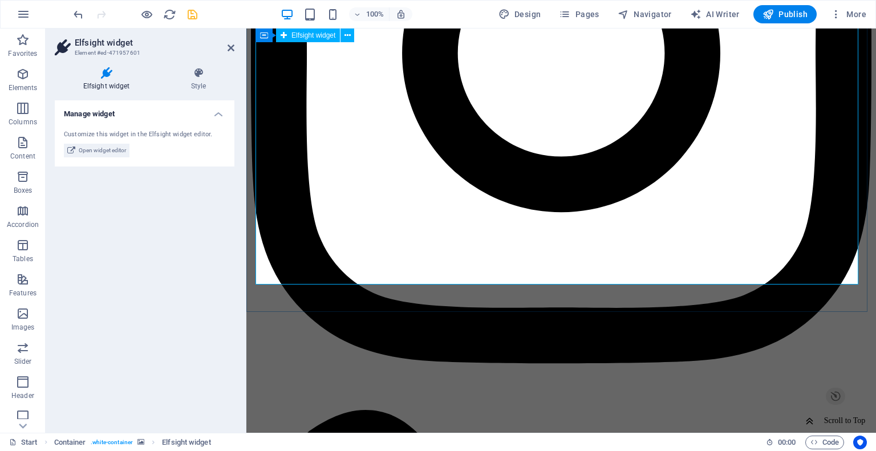
click at [92, 152] on span "Open widget editor" at bounding box center [102, 151] width 47 height 14
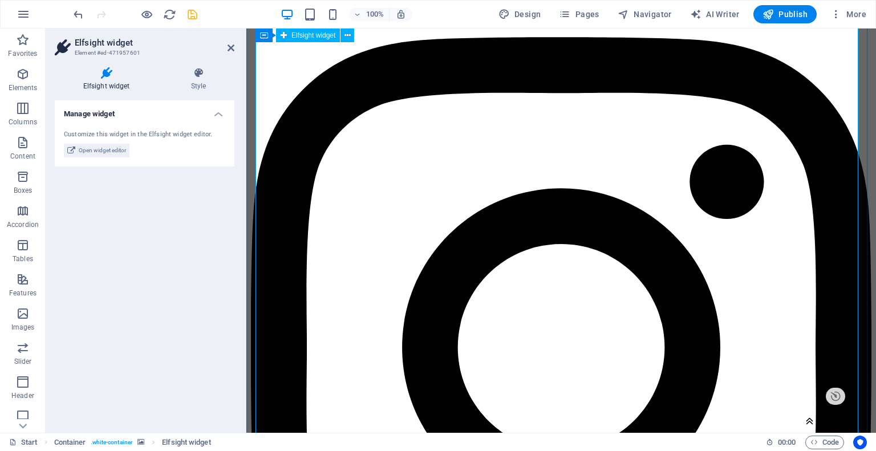
scroll to position [931, 0]
